Goal: Navigation & Orientation: Go to known website

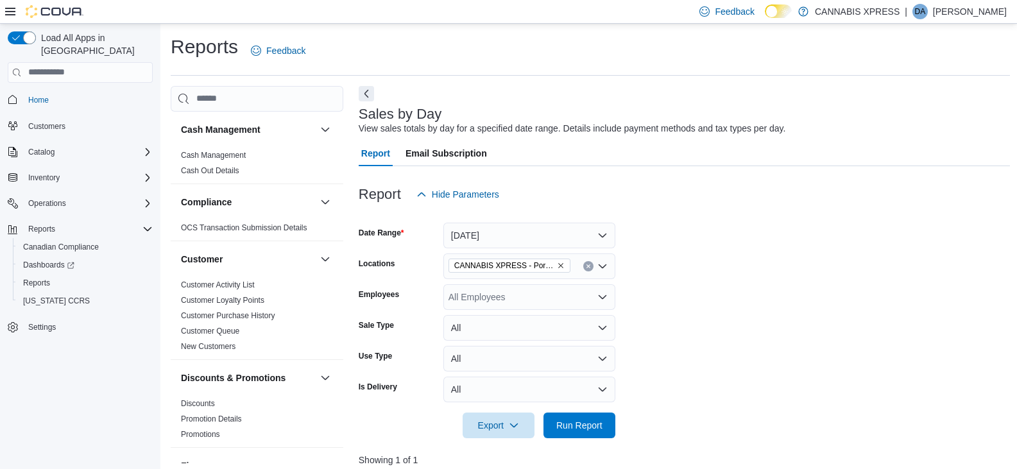
scroll to position [385, 0]
